Goal: Task Accomplishment & Management: Use online tool/utility

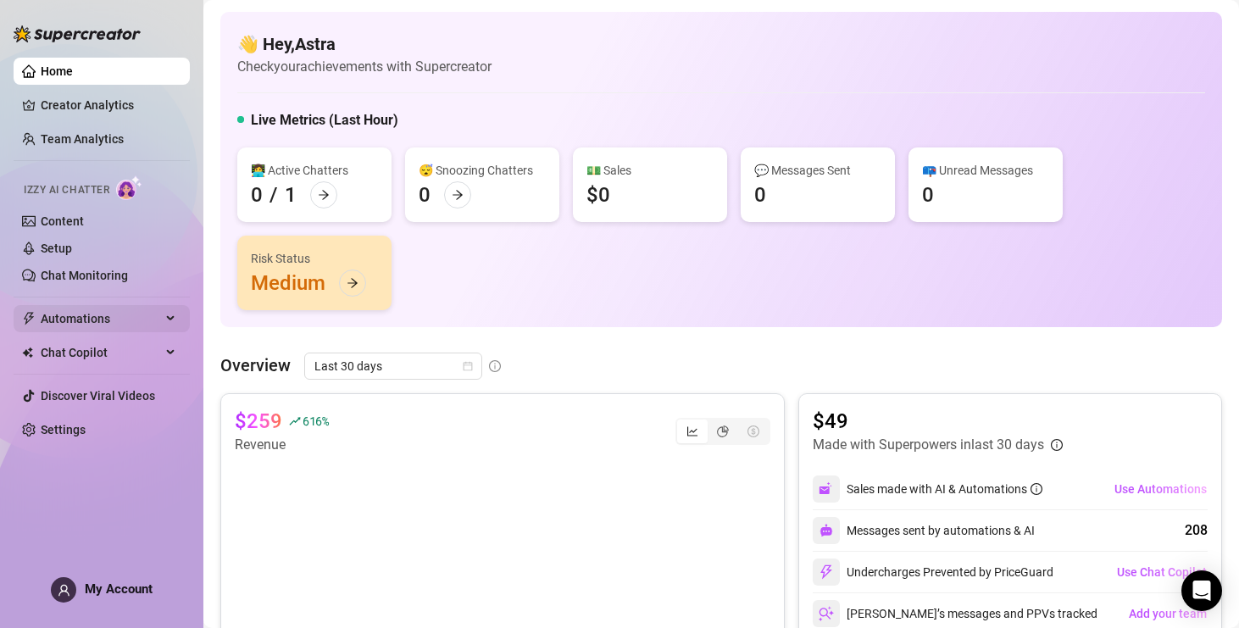
click at [77, 322] on span "Automations" at bounding box center [101, 318] width 120 height 27
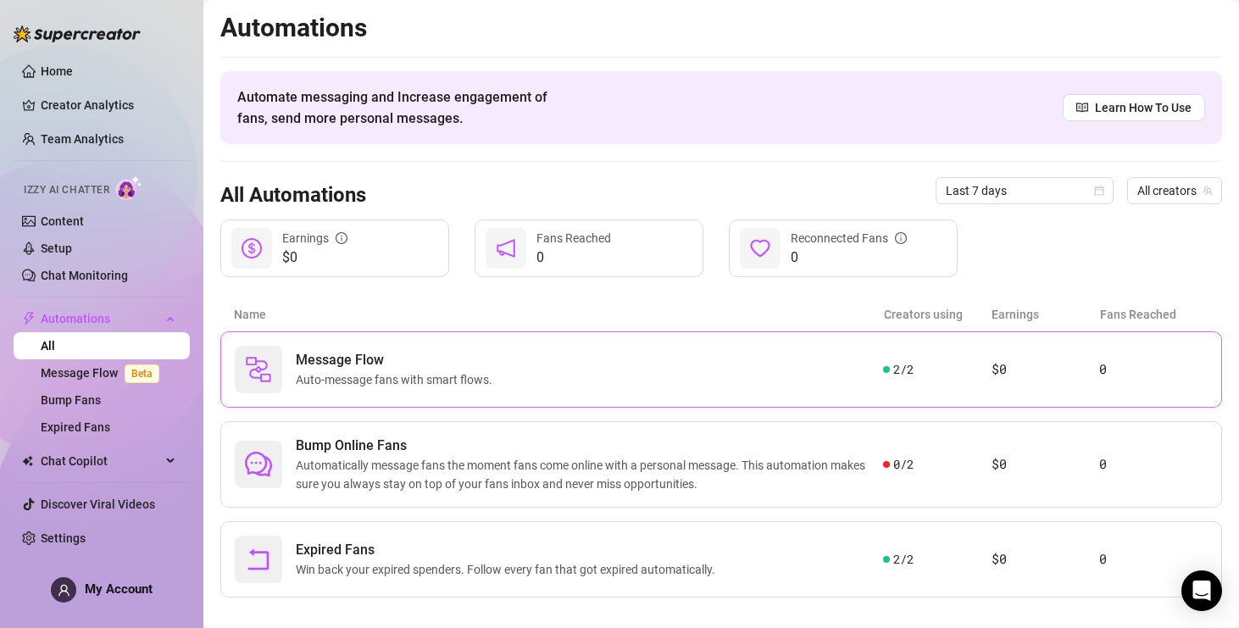
click at [619, 378] on div "Message Flow Auto-message fans with smart flows." at bounding box center [559, 369] width 648 height 47
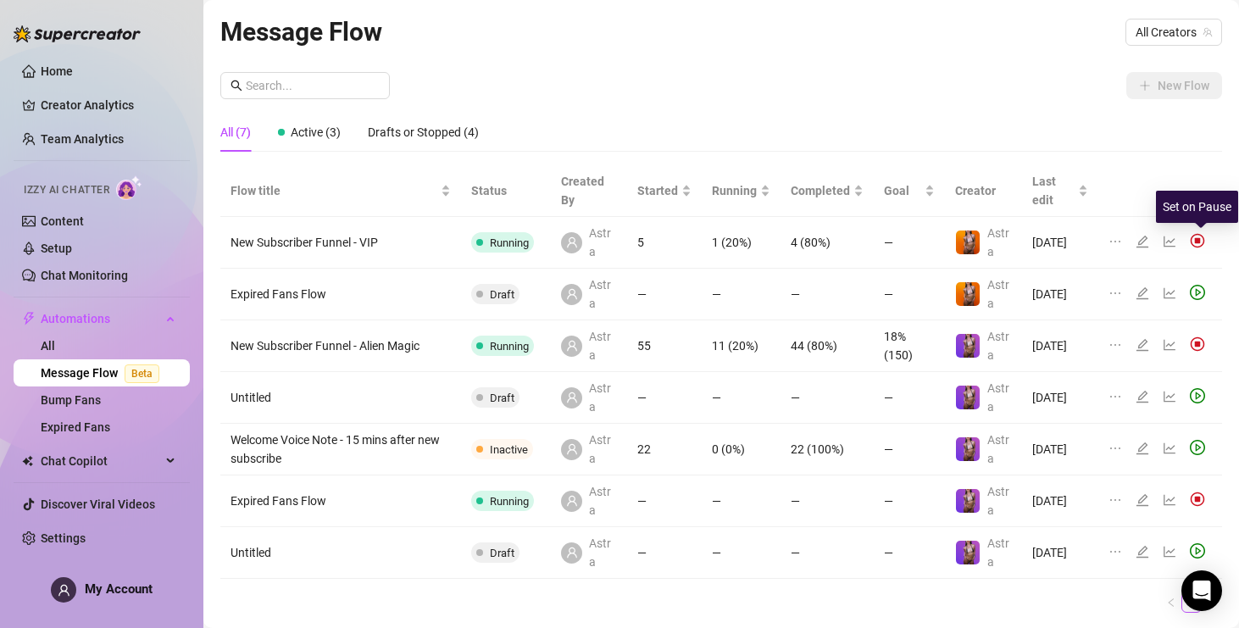
click at [1200, 237] on img at bounding box center [1197, 240] width 15 height 15
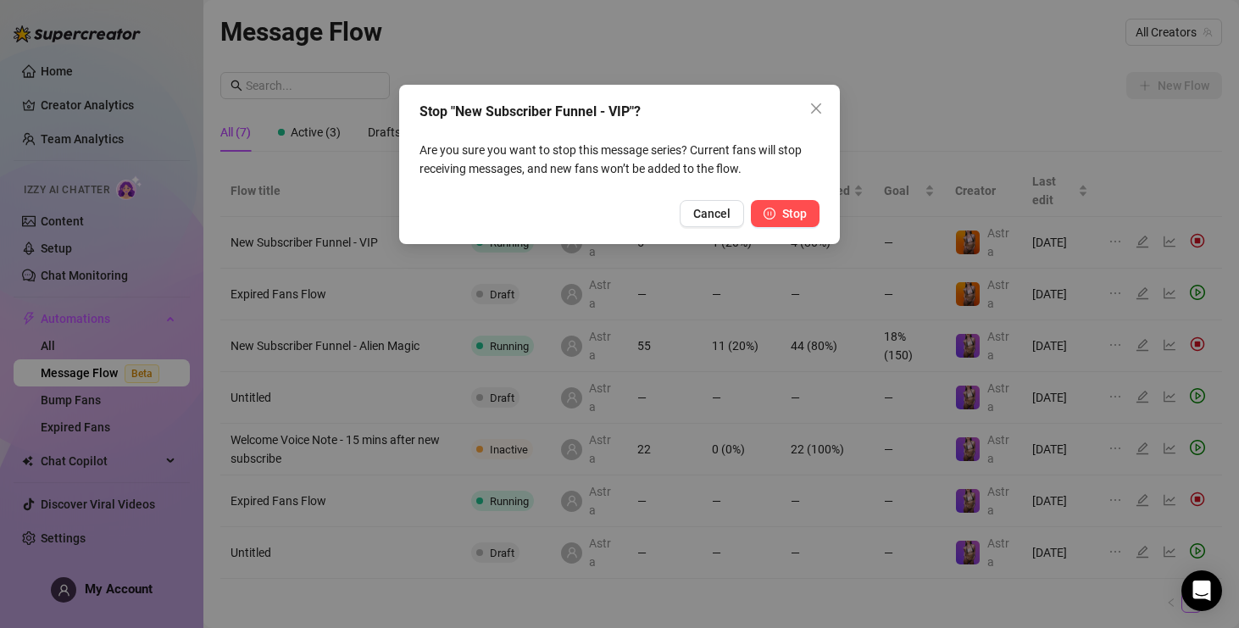
click at [760, 213] on button "Stop" at bounding box center [785, 213] width 69 height 27
